Goal: Download file/media

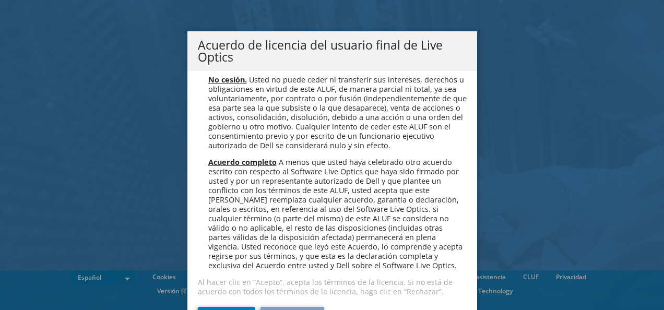
scroll to position [40, 0]
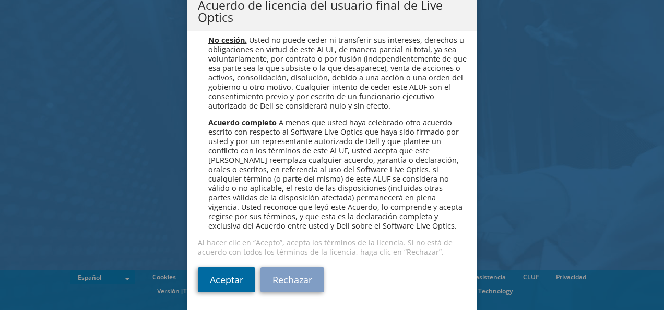
click at [219, 287] on link "Aceptar" at bounding box center [226, 279] width 57 height 25
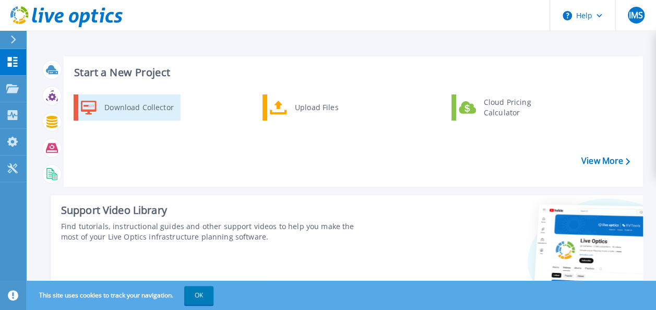
click at [126, 112] on div "Download Collector" at bounding box center [138, 107] width 79 height 21
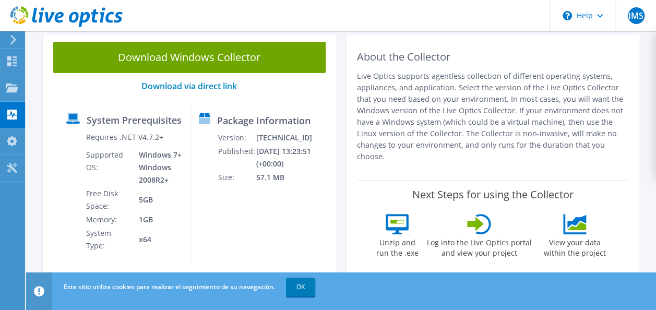
scroll to position [68, 0]
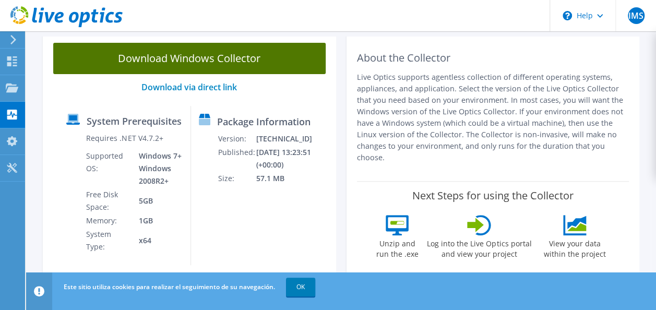
click at [182, 63] on link "Download Windows Collector" at bounding box center [189, 58] width 272 height 31
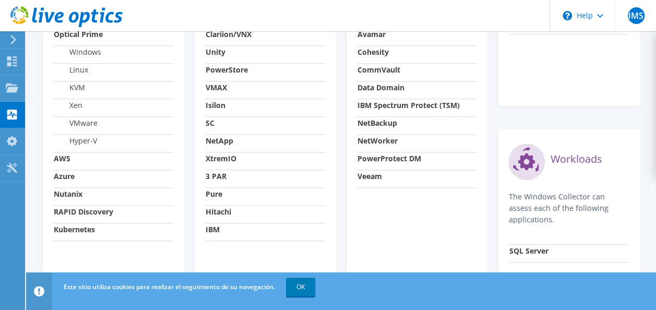
scroll to position [471, 0]
click at [332, 14] on header "IMS Usuario final Ismael Mendoza Salinas imendoza@buromc.com Elit infraestructu…" at bounding box center [328, 15] width 656 height 31
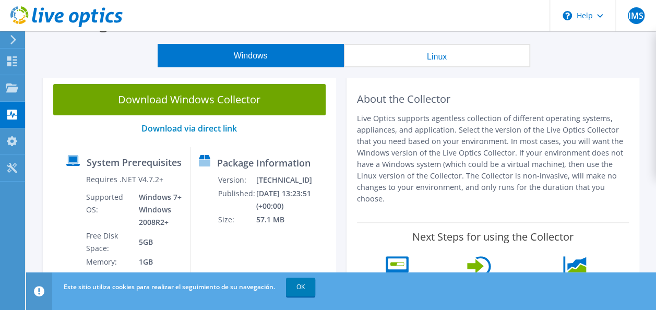
scroll to position [0, 0]
